Goal: Register for event/course

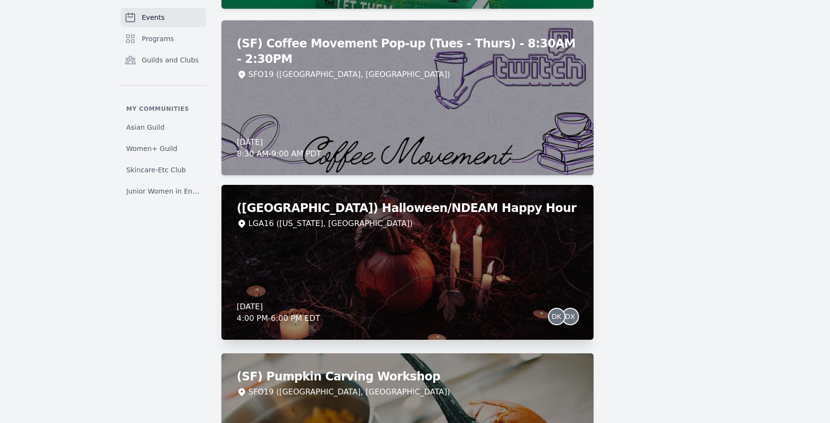
scroll to position [3615, 0]
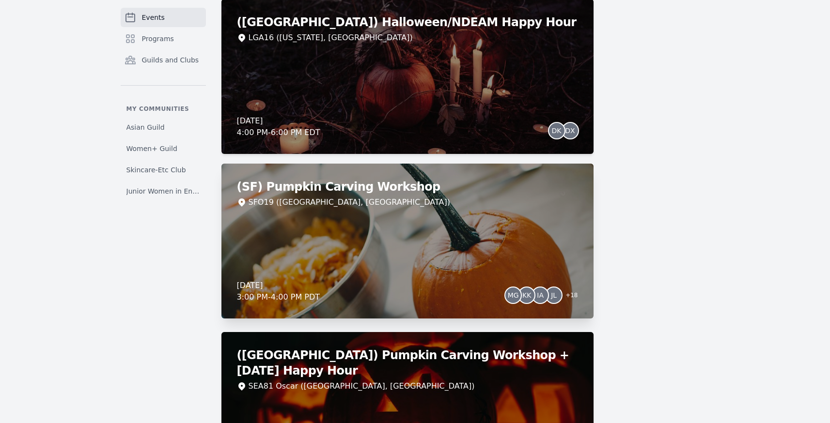
click at [349, 302] on div "Thursday, October 30, 2025 3:00 PM - 4:00 PM PDT MG KK IA JL + 18" at bounding box center [407, 291] width 341 height 23
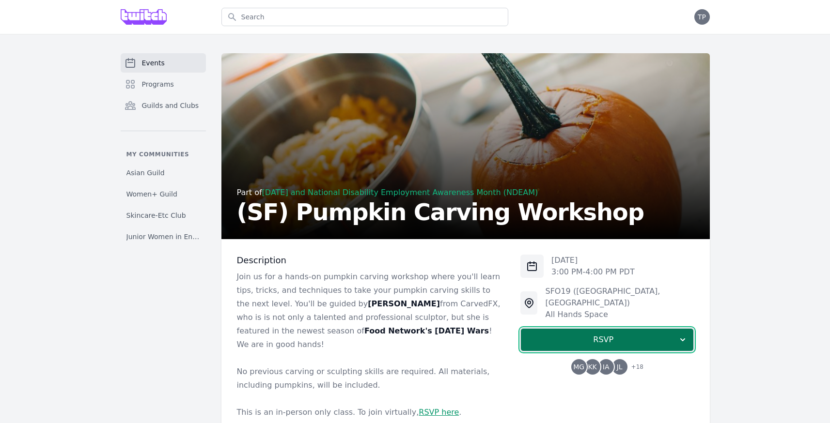
click at [477, 334] on span "RSVP" at bounding box center [603, 340] width 149 height 12
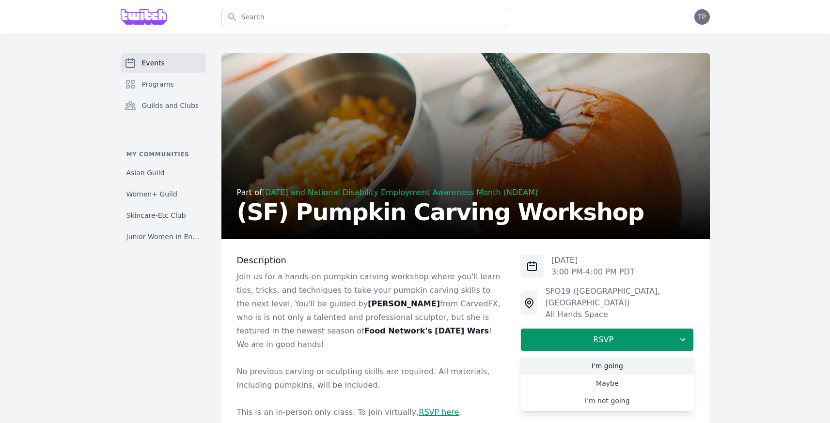
click at [477, 358] on link "I'm going" at bounding box center [606, 366] width 173 height 17
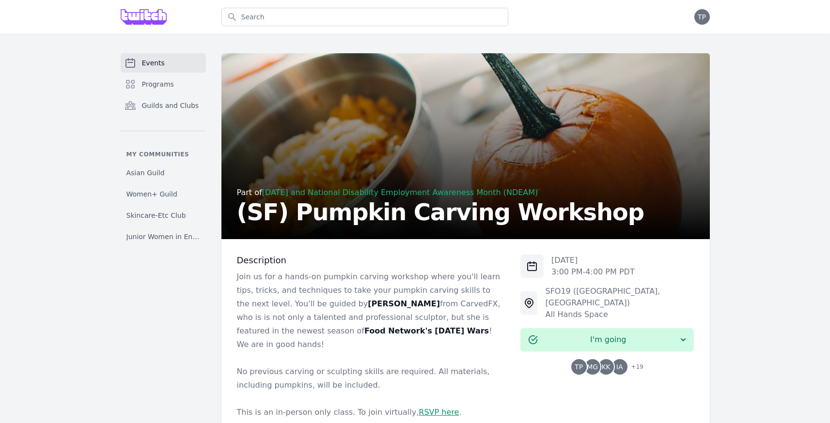
click at [149, 57] on link "Events" at bounding box center [163, 62] width 85 height 19
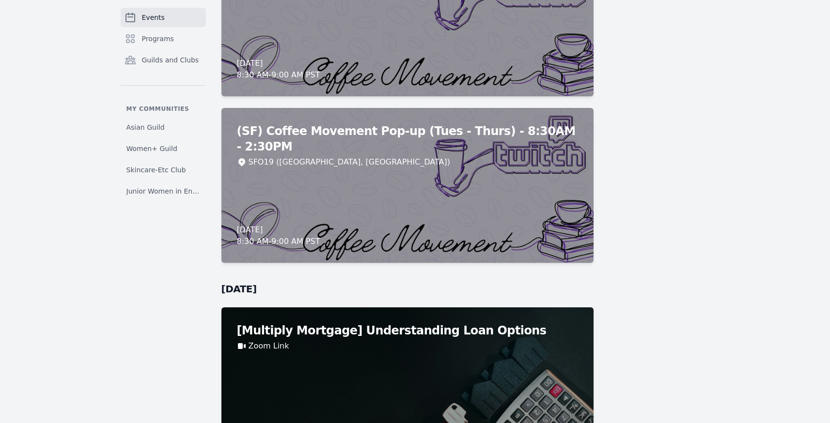
scroll to position [7613, 0]
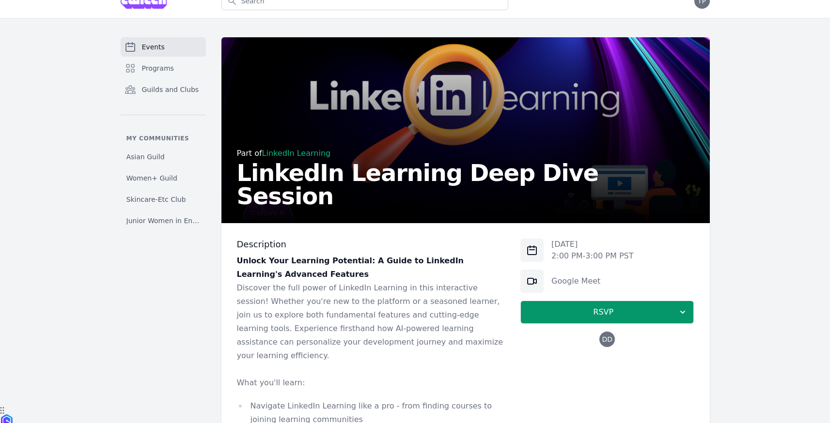
scroll to position [24, 0]
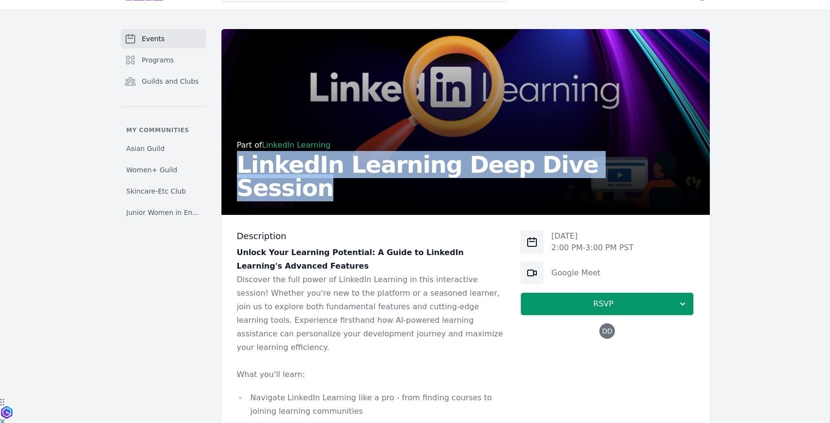
drag, startPoint x: 231, startPoint y: 190, endPoint x: 617, endPoint y: 194, distance: 386.2
click at [618, 194] on div "Part of LinkedIn Learning LinkedIn Learning Deep Dive Session" at bounding box center [465, 122] width 488 height 186
copy h2 "LinkedIn Learning Deep Dive Session"
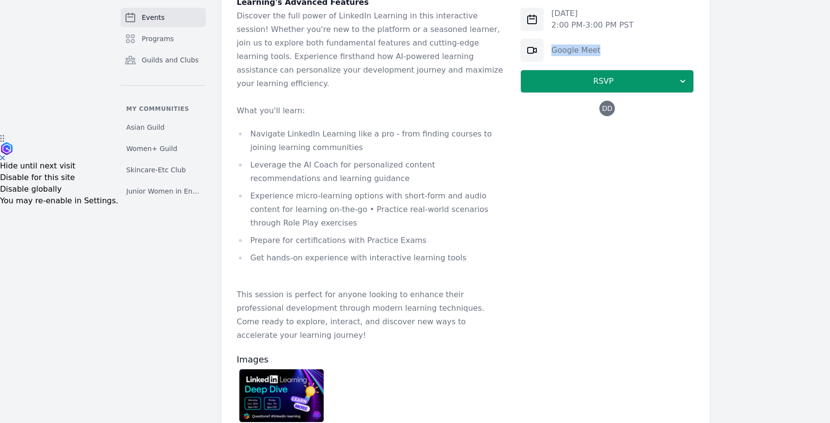
scroll to position [436, 0]
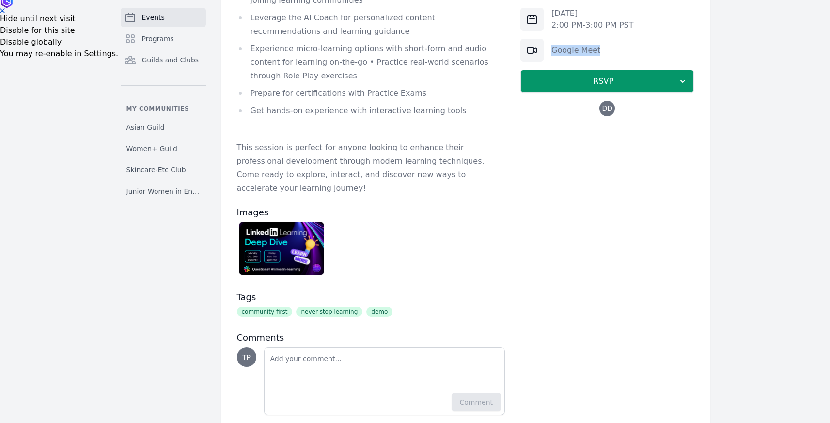
click at [296, 237] on img at bounding box center [281, 248] width 85 height 53
